Goal: Use online tool/utility: Utilize a website feature to perform a specific function

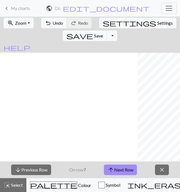
scroll to position [0, 137]
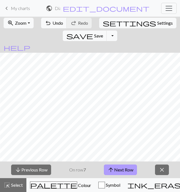
click at [116, 170] on button "arrow_upward Next Row" at bounding box center [120, 170] width 33 height 11
click at [116, 170] on button "arrow_upward Next Row" at bounding box center [121, 170] width 33 height 11
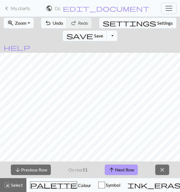
click at [116, 170] on button "arrow_upward Next Row" at bounding box center [121, 170] width 33 height 11
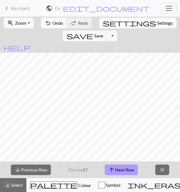
click at [116, 170] on button "arrow_upward Next Row" at bounding box center [121, 170] width 33 height 11
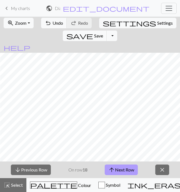
scroll to position [60, 137]
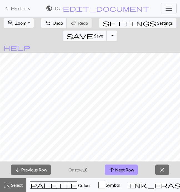
click at [123, 170] on button "arrow_upward Next Row" at bounding box center [121, 170] width 33 height 11
